Goal: Task Accomplishment & Management: Complete application form

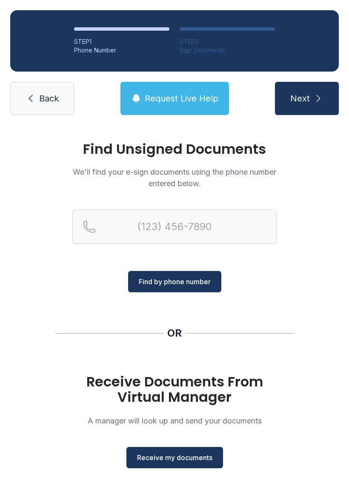
click at [37, 106] on link "Back" at bounding box center [42, 98] width 64 height 33
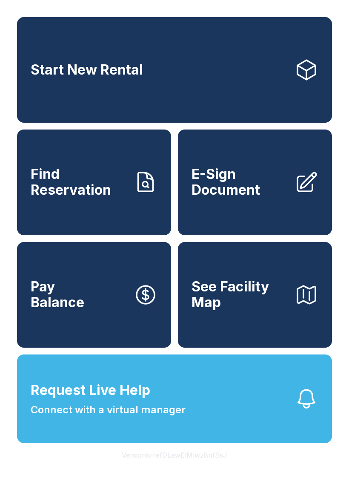
click at [271, 215] on link "E-Sign Document" at bounding box center [255, 182] width 154 height 106
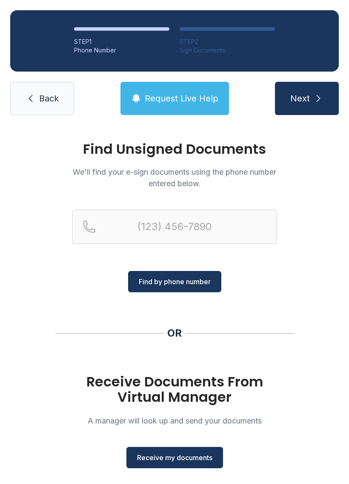
click at [192, 458] on span "Receive my documents" at bounding box center [174, 457] width 75 height 10
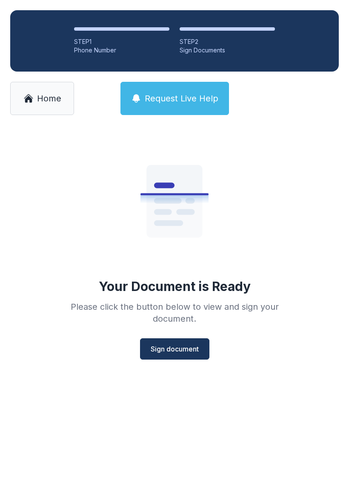
click at [176, 349] on span "Sign document" at bounding box center [175, 348] width 48 height 10
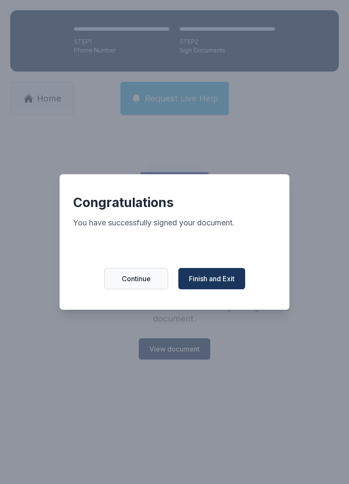
click at [214, 283] on span "Finish and Exit" at bounding box center [212, 278] width 46 height 10
